Goal: Task Accomplishment & Management: Manage account settings

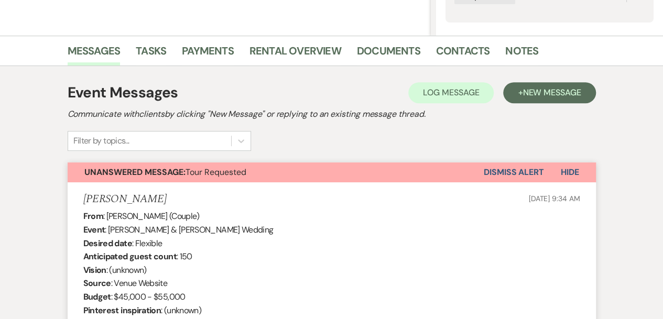
scroll to position [199, 0]
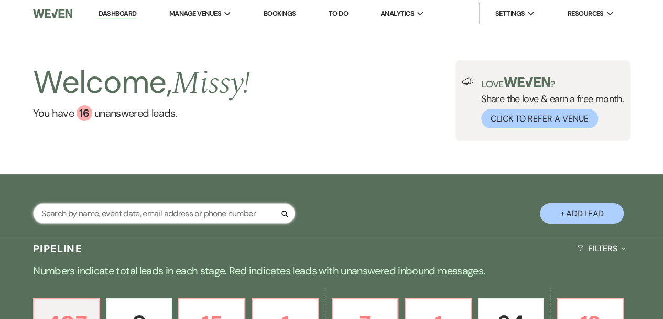
click at [191, 207] on input "text" at bounding box center [164, 213] width 262 height 20
type input "[PERSON_NAME]"
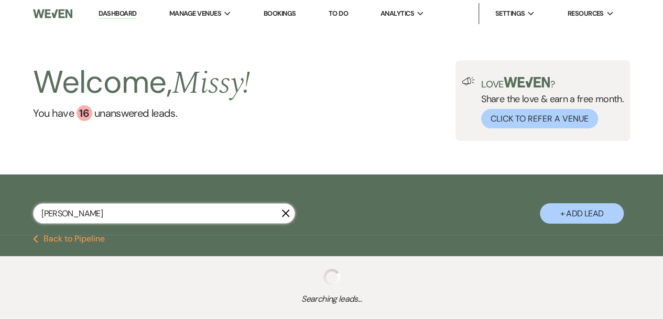
select select "6"
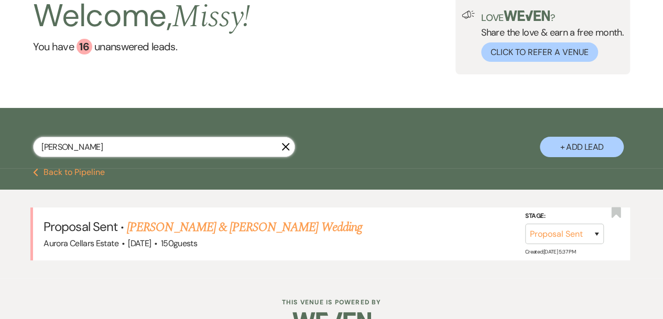
scroll to position [66, 0]
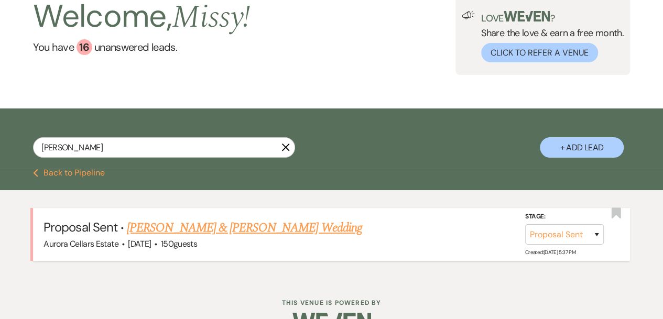
click at [254, 227] on link "[PERSON_NAME] & [PERSON_NAME] Wedding" at bounding box center [244, 227] width 235 height 19
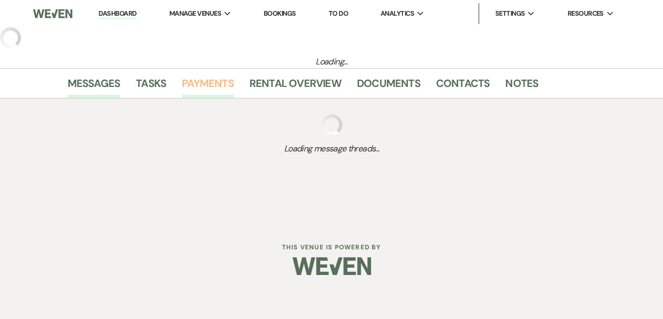
select select "6"
select select "5"
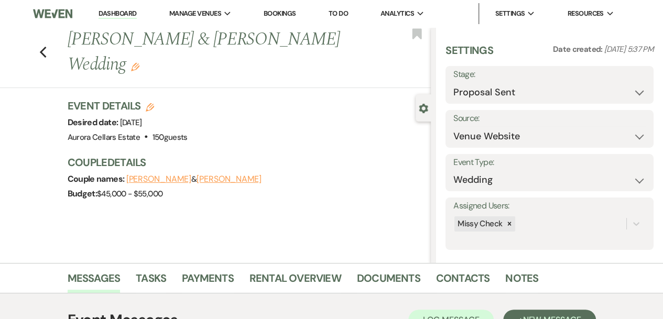
click at [191, 179] on button "[PERSON_NAME]" at bounding box center [158, 179] width 65 height 8
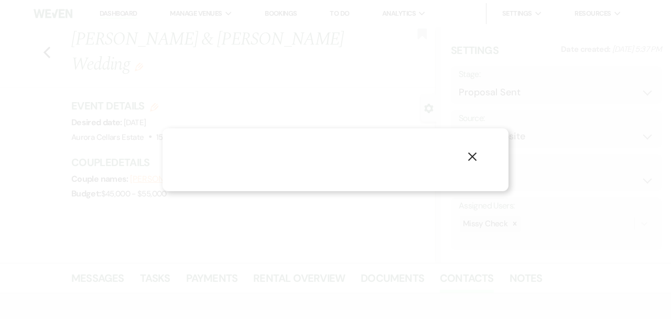
select select "1"
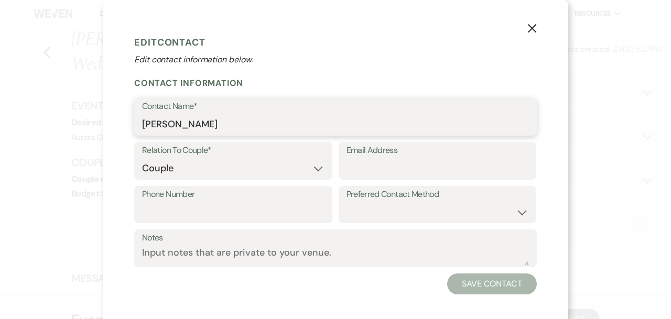
drag, startPoint x: 225, startPoint y: 126, endPoint x: 139, endPoint y: 126, distance: 86.5
click at [142, 126] on input "[PERSON_NAME]" at bounding box center [335, 124] width 387 height 20
click at [67, 100] on div "X Edit Contact Edit contact information below. Contact Information Contact Name…" at bounding box center [335, 159] width 671 height 319
click at [529, 29] on icon "X" at bounding box center [531, 28] width 9 height 9
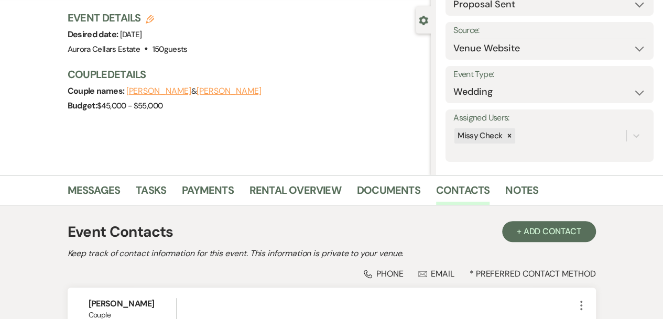
scroll to position [88, 0]
select select "6"
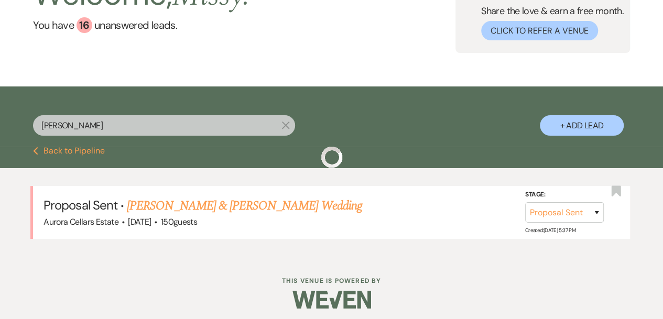
scroll to position [66, 0]
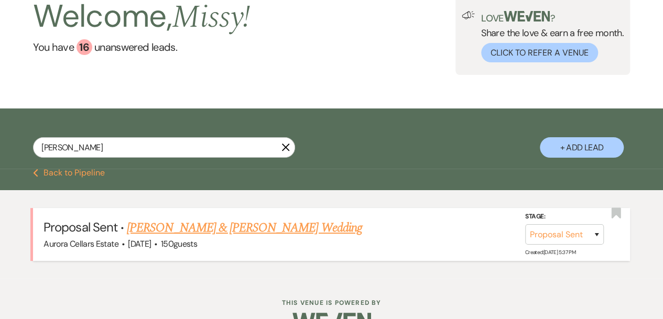
click at [315, 223] on link "[PERSON_NAME] & [PERSON_NAME] Wedding" at bounding box center [244, 227] width 235 height 19
select select "6"
select select "5"
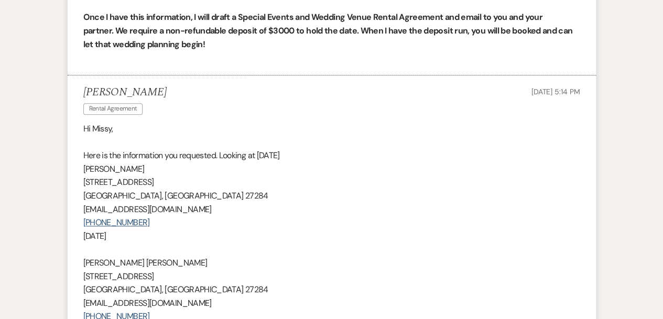
scroll to position [2443, 0]
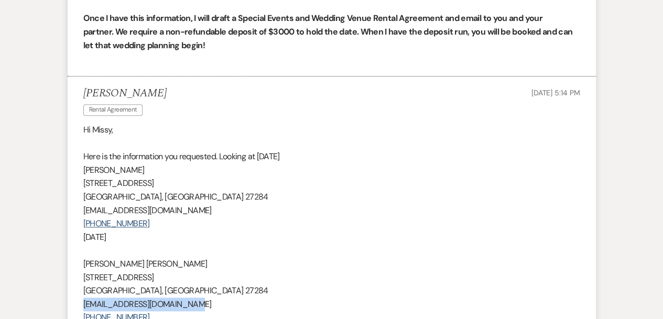
drag, startPoint x: 191, startPoint y: 280, endPoint x: 85, endPoint y: 279, distance: 106.4
click at [85, 298] on p "[EMAIL_ADDRESS][DOMAIN_NAME]" at bounding box center [331, 305] width 497 height 14
copy span "[EMAIL_ADDRESS][DOMAIN_NAME]"
